Goal: Find specific page/section: Find specific page/section

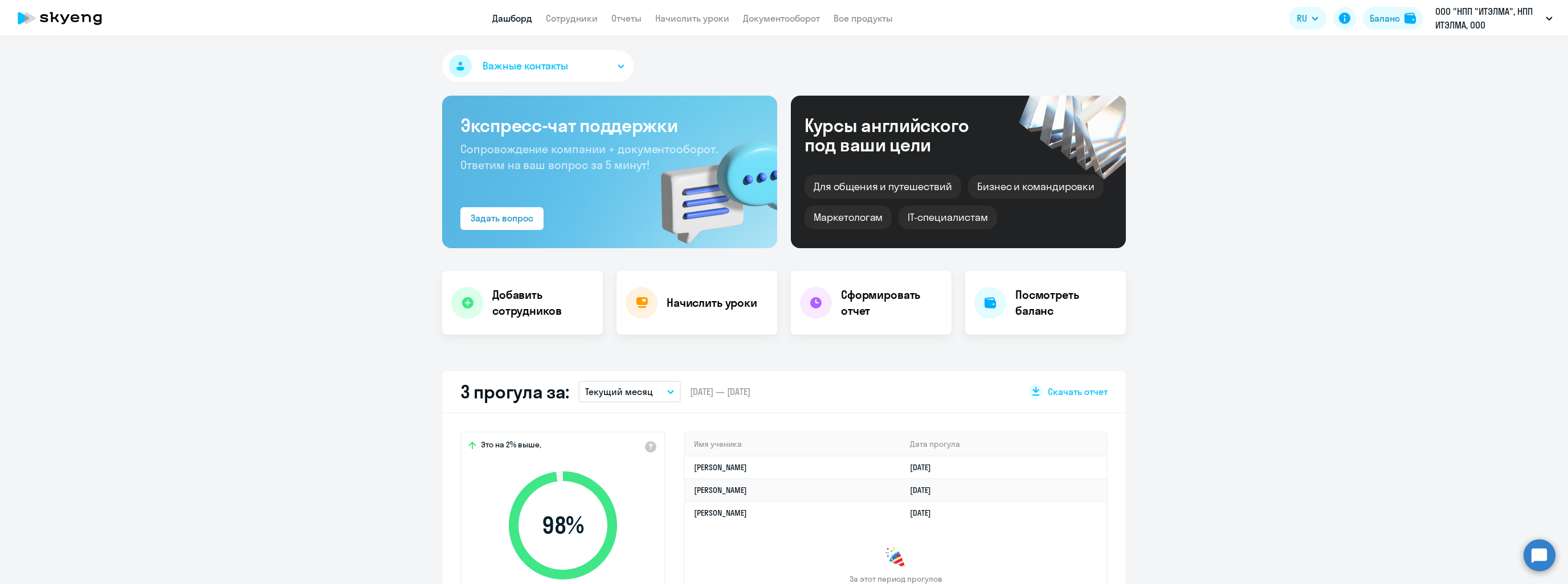
select select "30"
click at [583, 21] on link "Сотрудники" at bounding box center [571, 18] width 52 height 12
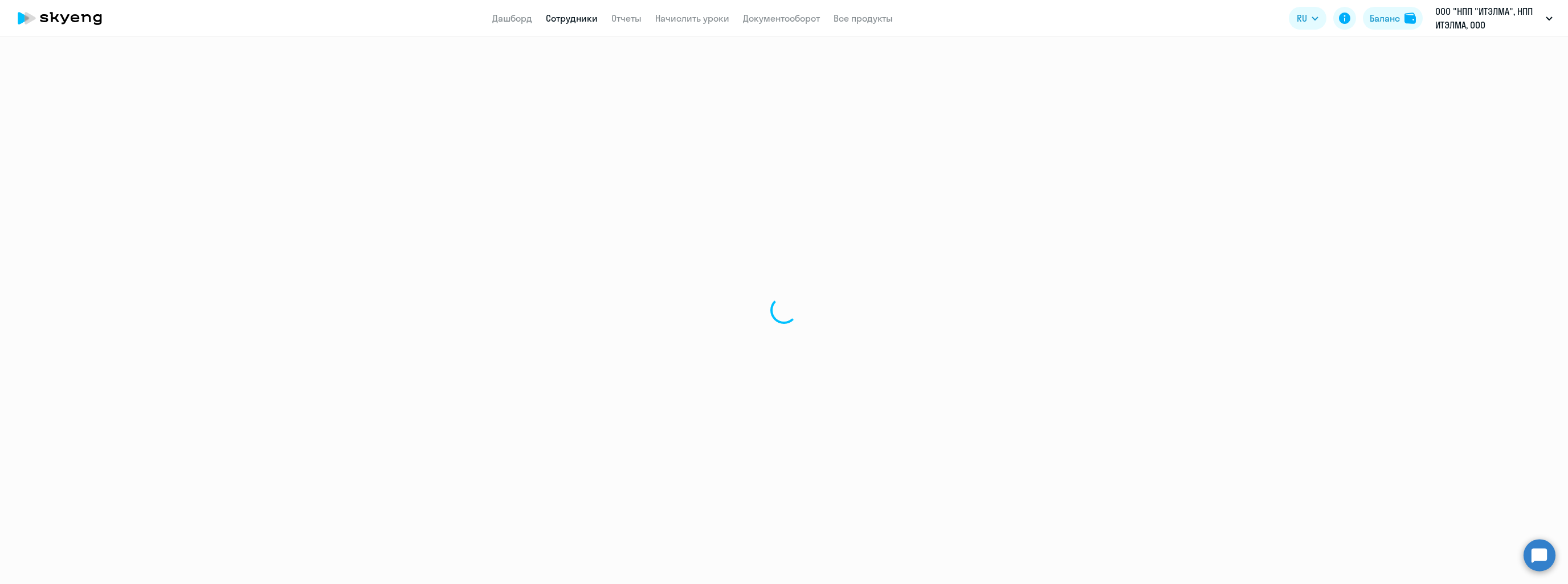
select select "30"
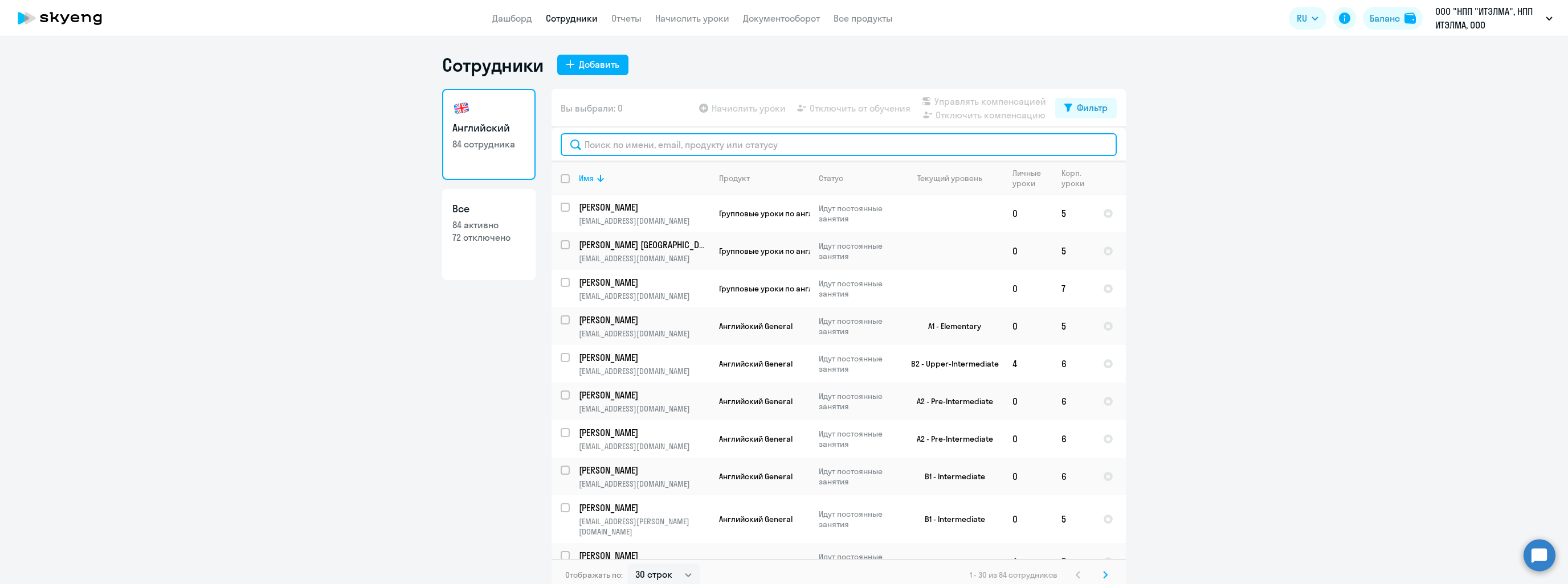
click at [675, 140] on input "text" at bounding box center [838, 144] width 556 height 22
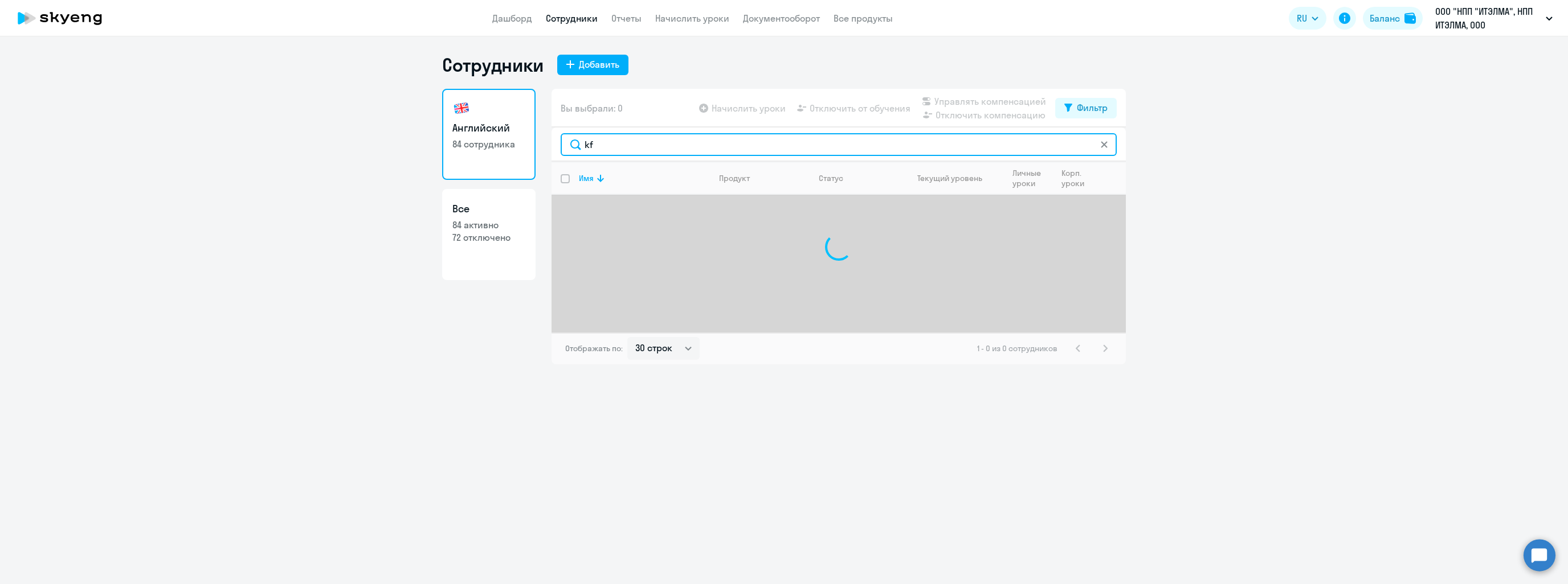
type input "k"
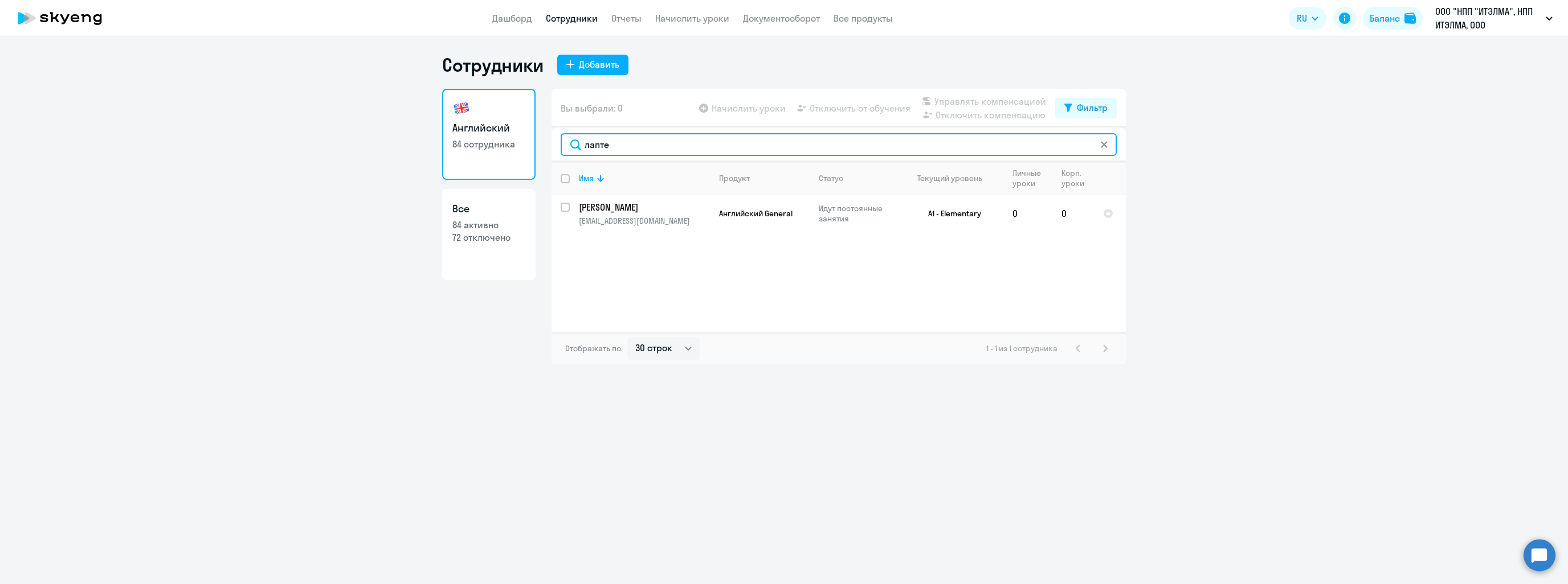
type input "лапте"
click at [1266, 311] on ng-component "Сотрудники Добавить Английский 84 сотрудника Все 84 активно 72 отключено Вы выб…" at bounding box center [784, 209] width 1568 height 311
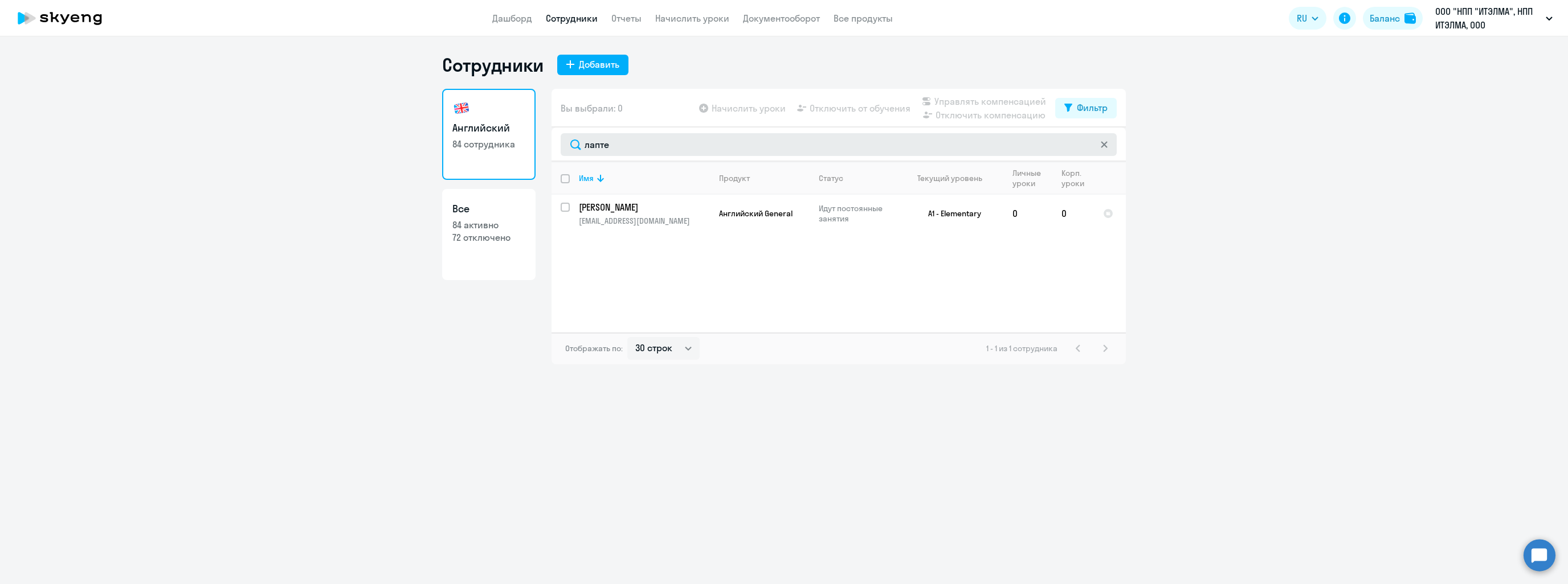
click at [1102, 144] on icon at bounding box center [1104, 144] width 7 height 7
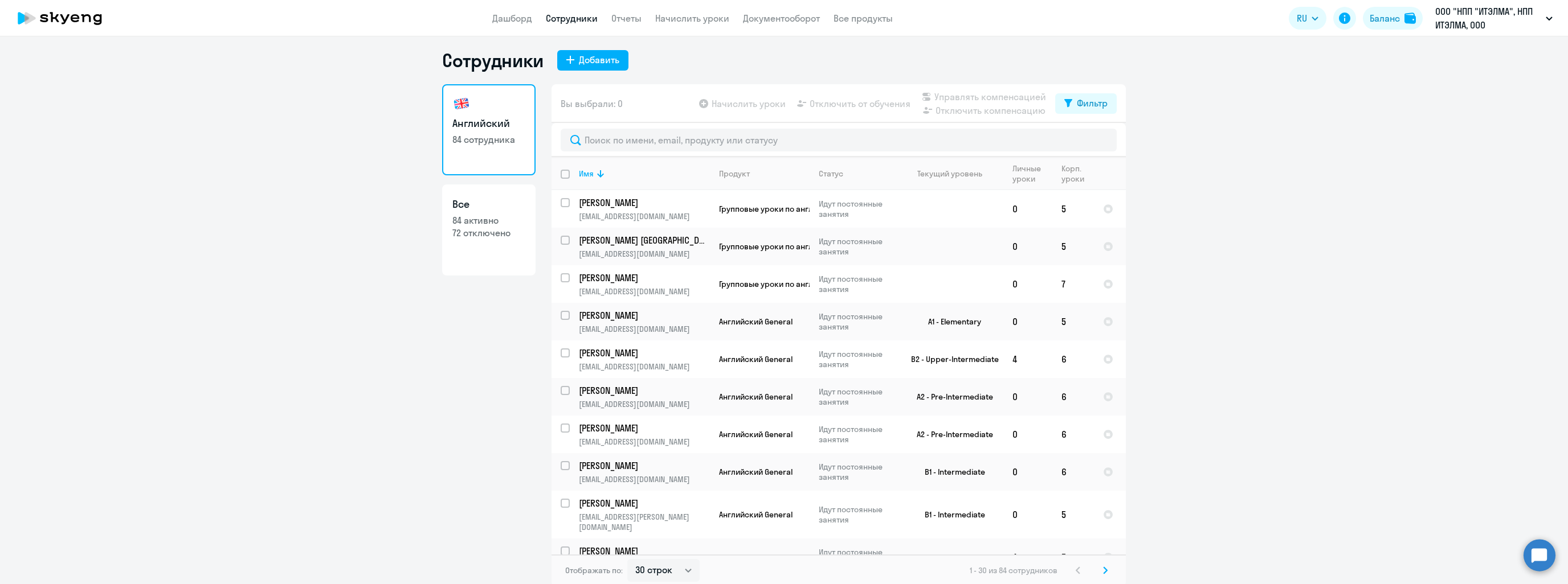
scroll to position [7, 0]
click at [1104, 571] on svg-icon at bounding box center [1105, 569] width 14 height 14
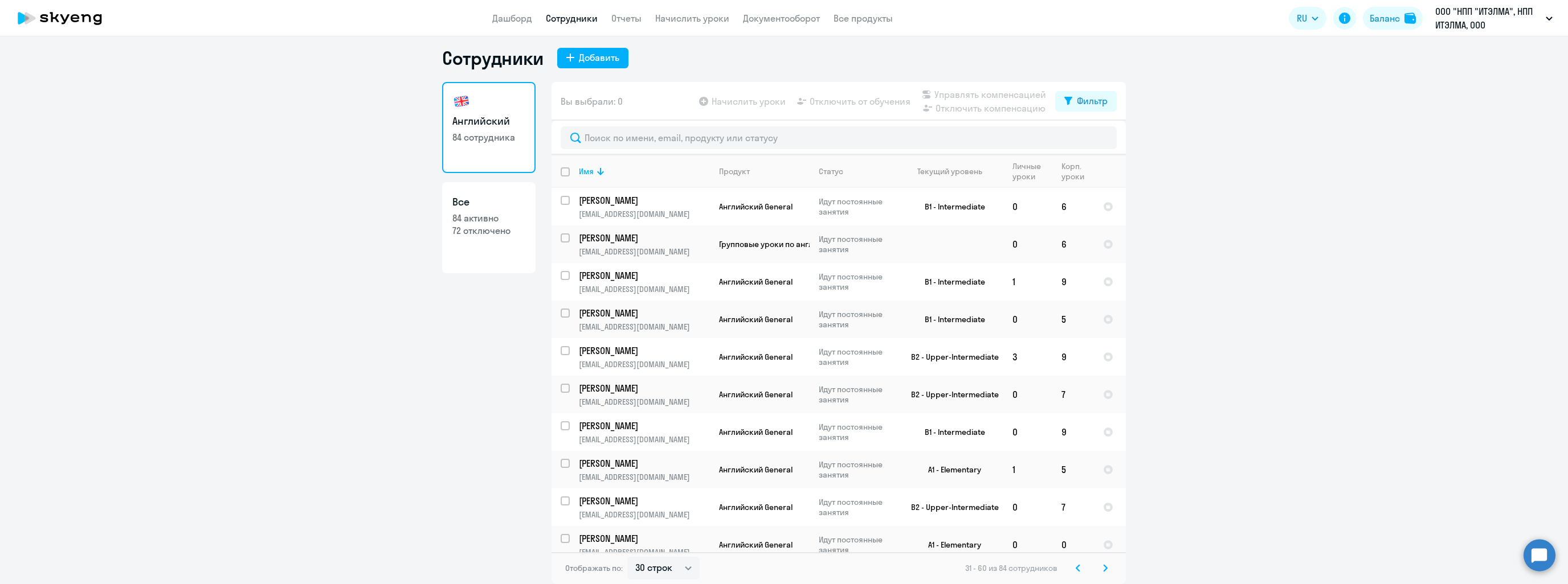
click at [1104, 571] on svg-icon at bounding box center [1105, 569] width 14 height 14
